Goal: Entertainment & Leisure: Consume media (video, audio)

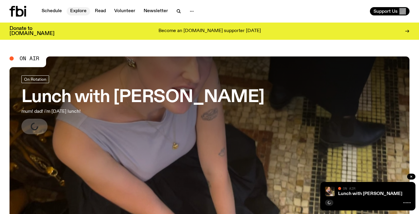
click at [78, 11] on link "Explore" at bounding box center [78, 11] width 23 height 8
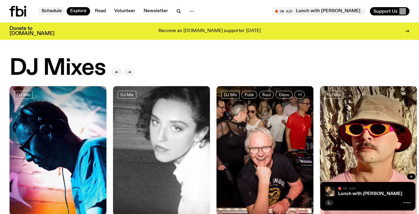
click at [54, 10] on link "Schedule" at bounding box center [51, 11] width 27 height 8
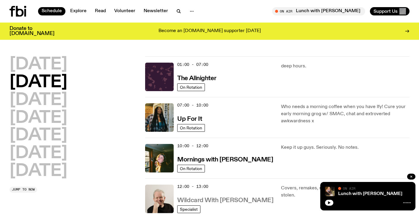
click at [192, 202] on h3 "Wildcard With [PERSON_NAME]" at bounding box center [225, 201] width 96 height 6
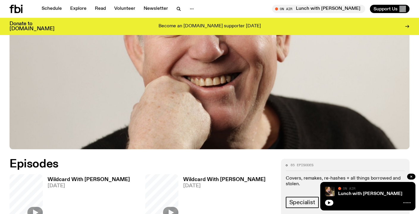
scroll to position [199, 0]
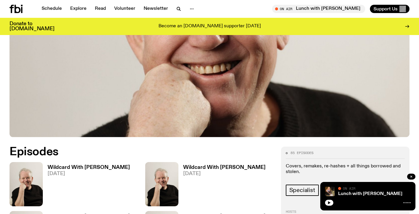
click at [95, 162] on div "Wildcard With [PERSON_NAME] [DATE]" at bounding box center [86, 184] width 87 height 44
click at [93, 165] on h3 "Wildcard With [PERSON_NAME]" at bounding box center [89, 167] width 82 height 5
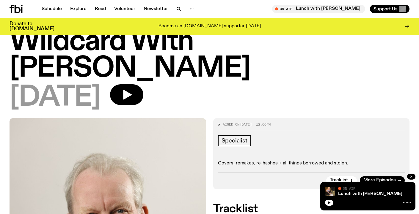
scroll to position [20, 0]
